Goal: Transaction & Acquisition: Download file/media

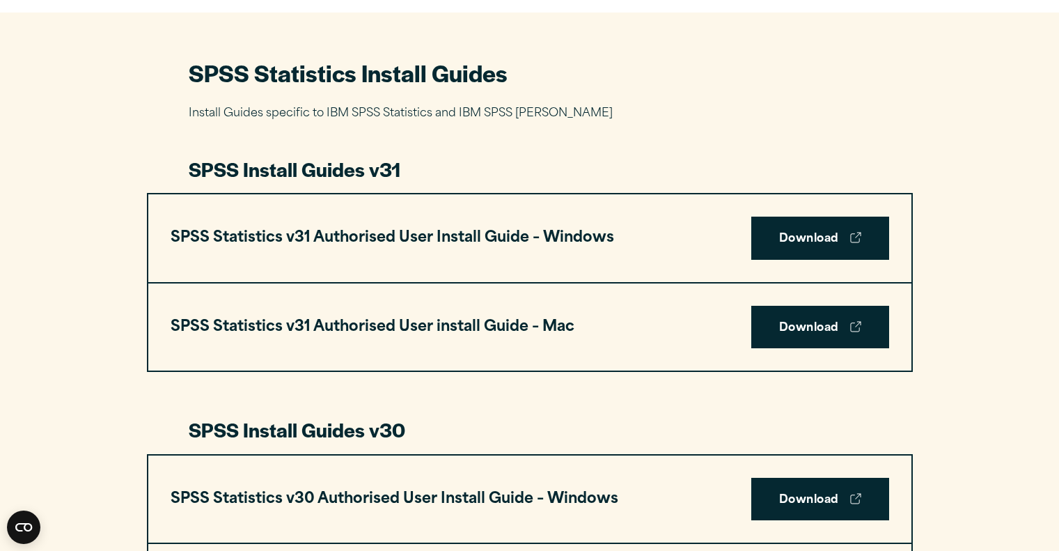
scroll to position [621, 0]
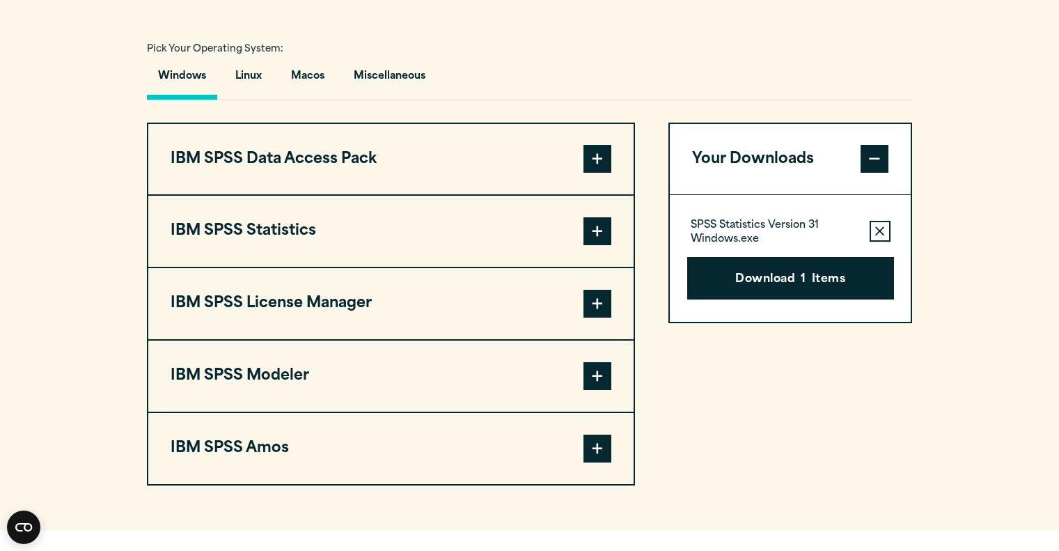
scroll to position [988, 0]
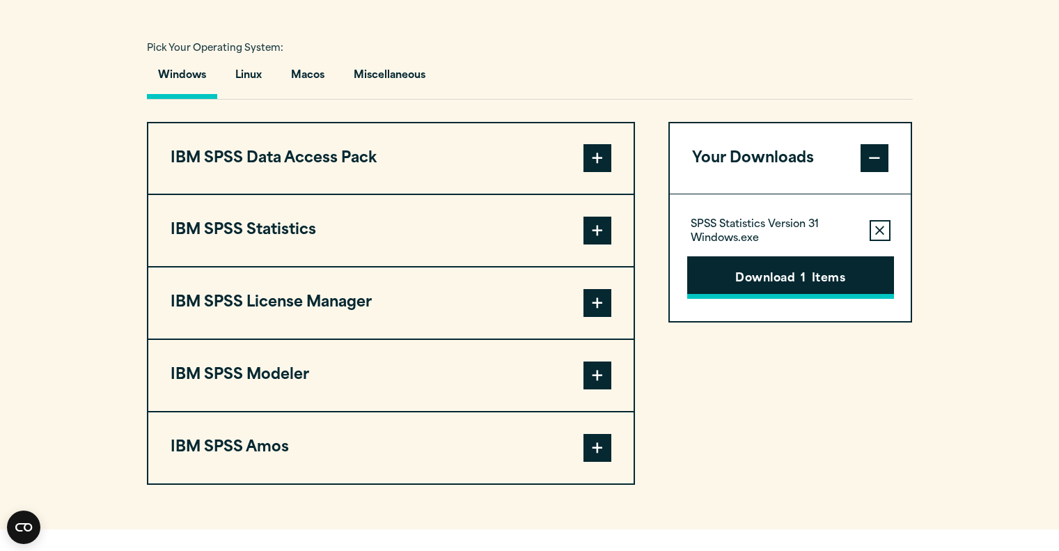
click at [802, 289] on button "Download 1 Items" at bounding box center [790, 277] width 207 height 43
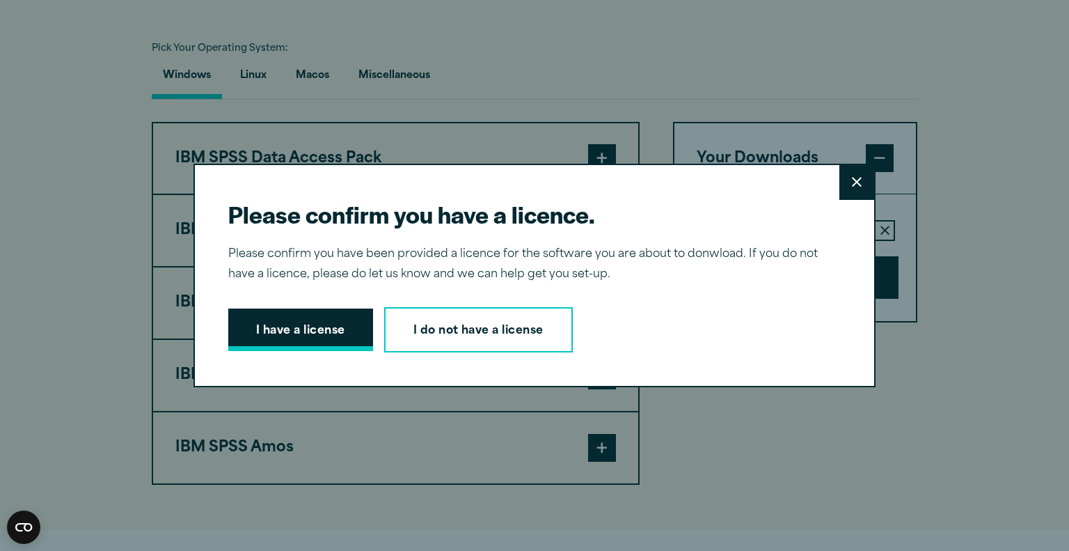
click at [317, 338] on button "I have a license" at bounding box center [300, 329] width 145 height 43
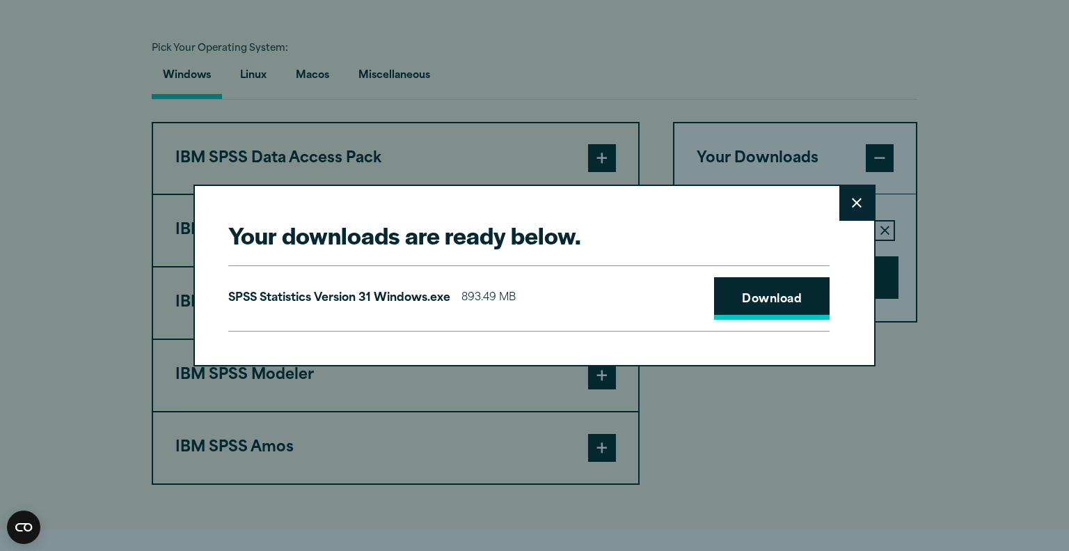
click at [771, 303] on link "Download" at bounding box center [772, 298] width 116 height 43
click at [852, 205] on icon at bounding box center [857, 203] width 10 height 10
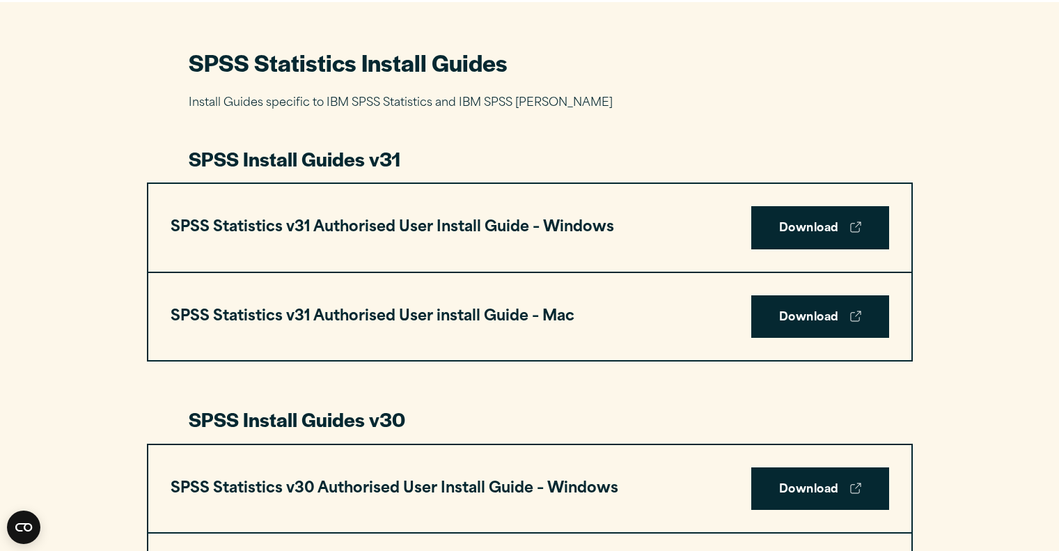
scroll to position [608, 0]
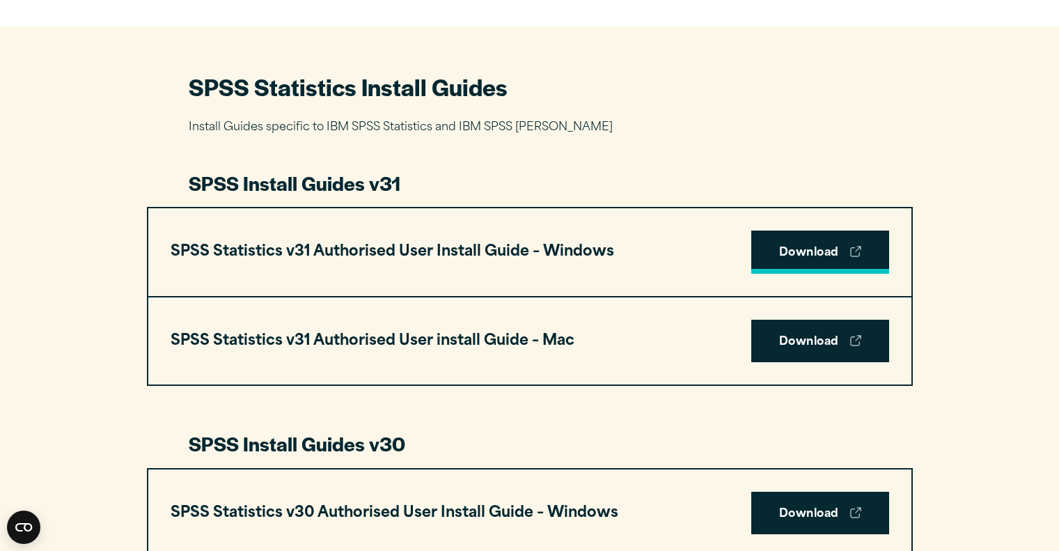
click at [794, 251] on link "Download" at bounding box center [820, 251] width 138 height 43
